Goal: Information Seeking & Learning: Learn about a topic

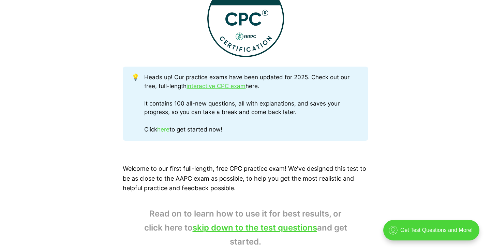
scroll to position [306, 0]
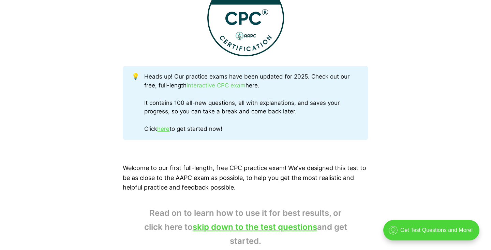
click at [218, 84] on link "interactive CPC exam" at bounding box center [216, 85] width 59 height 7
click at [165, 128] on link "here" at bounding box center [163, 128] width 12 height 7
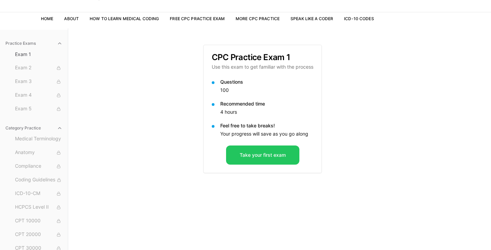
scroll to position [35, 0]
click at [263, 151] on button "Take your first exam" at bounding box center [262, 154] width 73 height 19
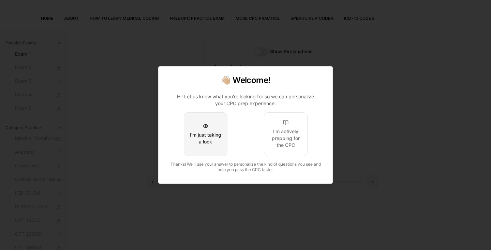
click at [209, 138] on div "I'm just taking a look" at bounding box center [206, 138] width 32 height 14
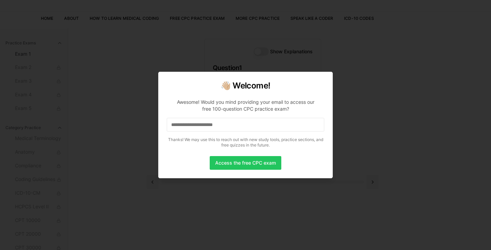
click at [121, 100] on div at bounding box center [245, 125] width 491 height 250
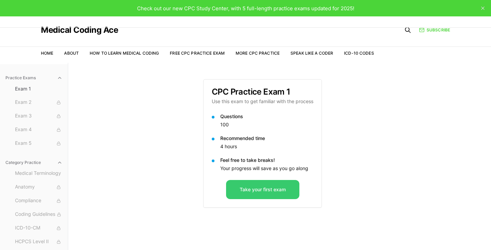
click at [249, 187] on button "Take your first exam" at bounding box center [262, 189] width 73 height 19
